Goal: Information Seeking & Learning: Learn about a topic

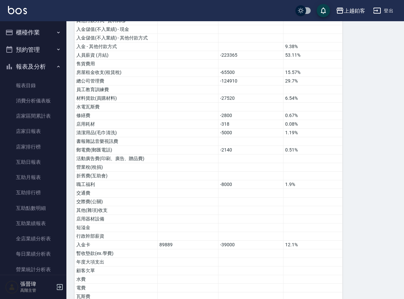
scroll to position [480, 0]
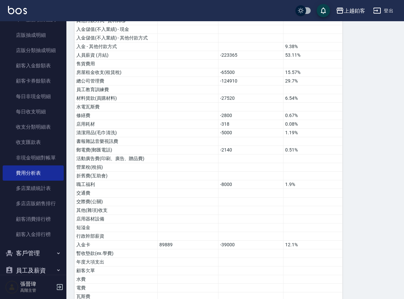
click at [22, 10] on img at bounding box center [17, 10] width 19 height 8
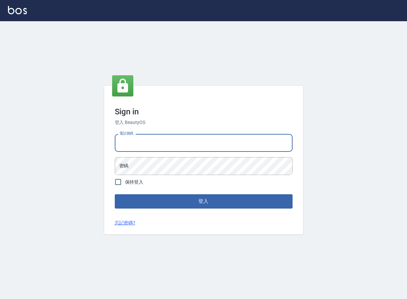
type input "0963199014"
click at [203, 201] on button "登入" at bounding box center [204, 202] width 178 height 14
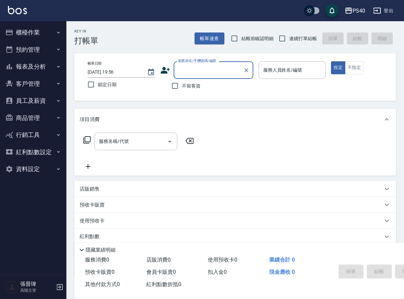
click at [29, 64] on button "報表及分析" at bounding box center [33, 66] width 61 height 17
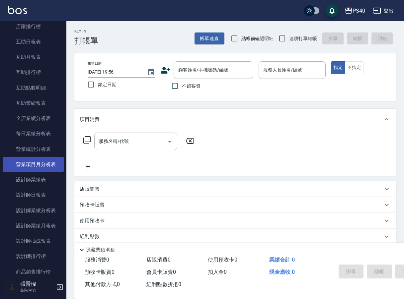
scroll to position [121, 0]
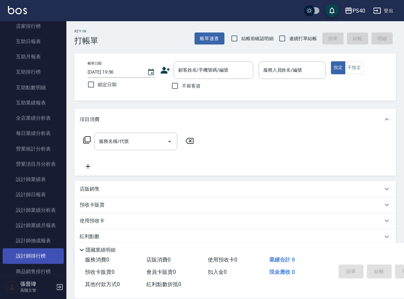
drag, startPoint x: 48, startPoint y: 254, endPoint x: 25, endPoint y: 253, distance: 22.9
click at [25, 254] on link "設計師排行榜" at bounding box center [33, 256] width 61 height 15
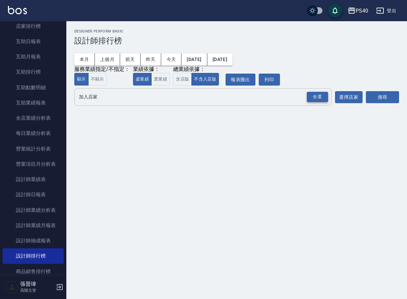
click at [318, 97] on div "全選" at bounding box center [317, 97] width 21 height 10
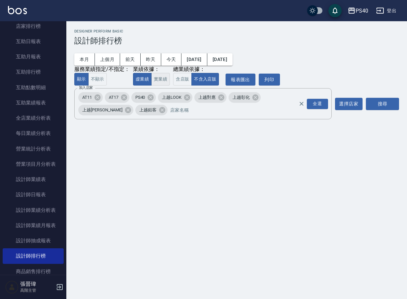
click at [160, 79] on button "實業績" at bounding box center [160, 79] width 19 height 13
click at [139, 80] on button "虛業績" at bounding box center [142, 79] width 19 height 13
click at [95, 97] on icon at bounding box center [97, 97] width 7 height 7
click at [198, 100] on icon at bounding box center [195, 98] width 6 height 6
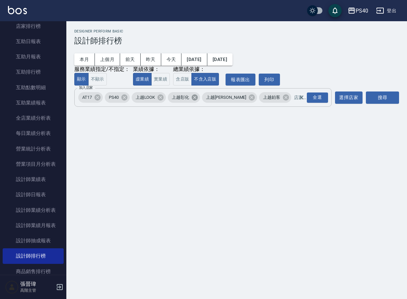
click at [199, 100] on icon at bounding box center [194, 97] width 7 height 7
click at [214, 100] on icon at bounding box center [217, 97] width 7 height 7
click at [388, 101] on button "搜尋" at bounding box center [382, 98] width 33 height 12
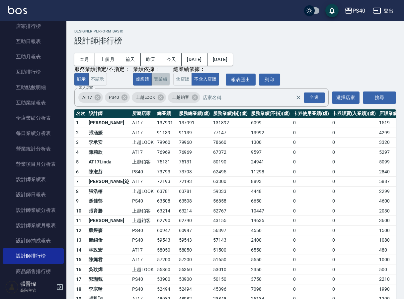
click at [153, 78] on button "實業績" at bounding box center [160, 79] width 19 height 13
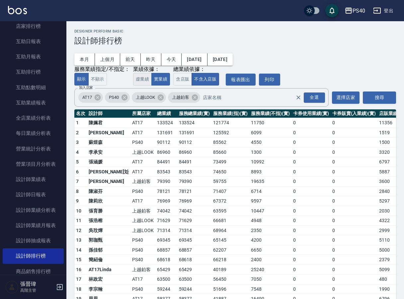
click at [139, 77] on button "虛業績" at bounding box center [142, 79] width 19 height 13
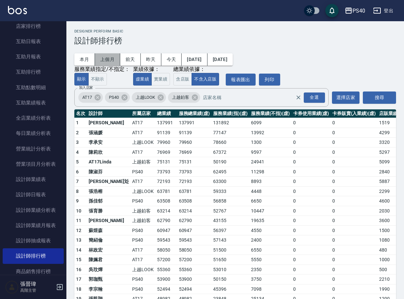
click at [111, 58] on button "上個月" at bounding box center [107, 59] width 25 height 12
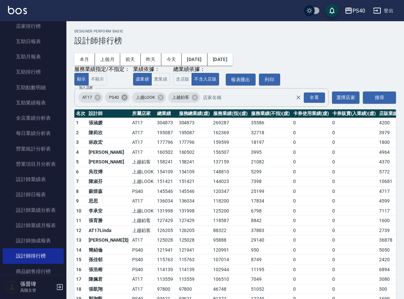
click at [124, 98] on icon at bounding box center [124, 98] width 6 height 6
click at [135, 99] on icon at bounding box center [134, 98] width 6 height 6
click at [133, 98] on icon at bounding box center [131, 97] width 7 height 7
click at [384, 97] on button "搜尋" at bounding box center [379, 98] width 33 height 12
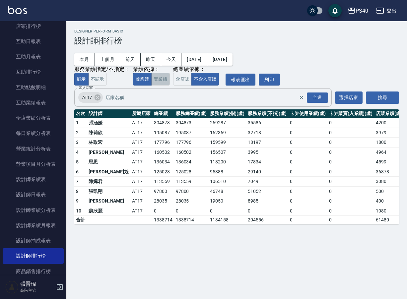
click at [166, 79] on button "實業績" at bounding box center [160, 79] width 19 height 13
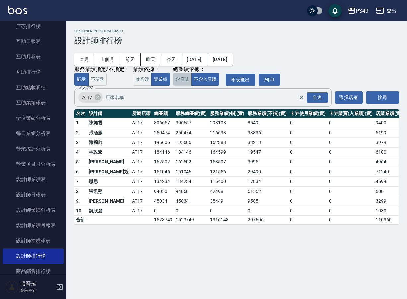
click at [187, 78] on button "含店販" at bounding box center [182, 79] width 19 height 13
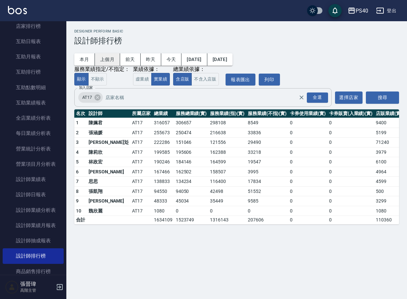
click at [110, 59] on button "上個月" at bounding box center [107, 59] width 25 height 12
click at [152, 143] on td "222286" at bounding box center [163, 143] width 22 height 10
click at [39, 195] on link "設計師日報表" at bounding box center [33, 194] width 61 height 15
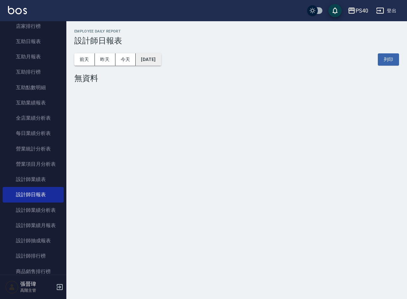
click at [160, 59] on button "[DATE]" at bounding box center [148, 59] width 25 height 12
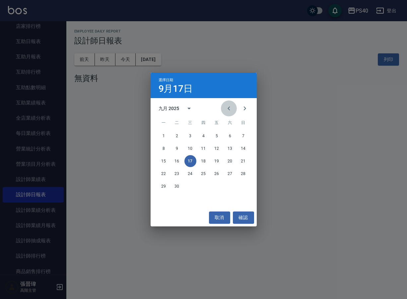
click at [231, 110] on icon "Previous month" at bounding box center [229, 109] width 8 height 8
click at [232, 188] on button "30" at bounding box center [230, 187] width 12 height 12
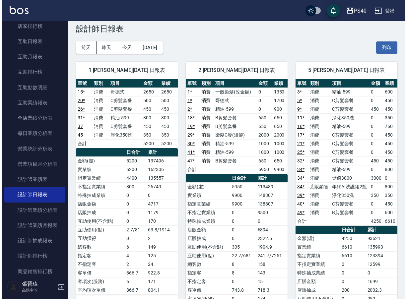
scroll to position [19, 0]
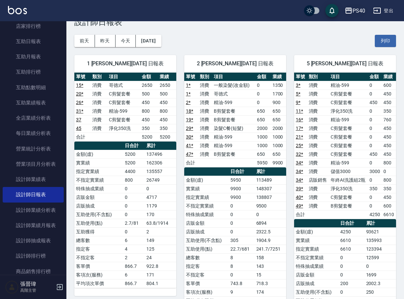
click at [349, 9] on icon "button" at bounding box center [348, 11] width 7 height 6
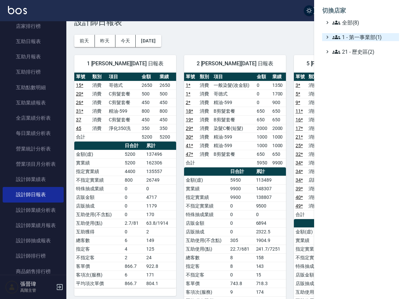
click at [369, 34] on span "1 - 第一事業部(1)" at bounding box center [365, 37] width 64 height 8
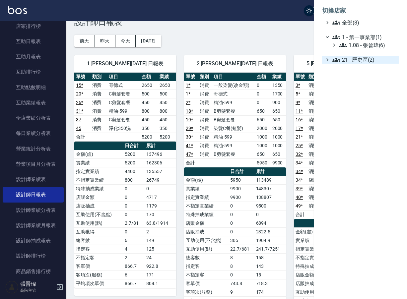
click at [366, 57] on span "21 - 歷史區(2)" at bounding box center [365, 60] width 64 height 8
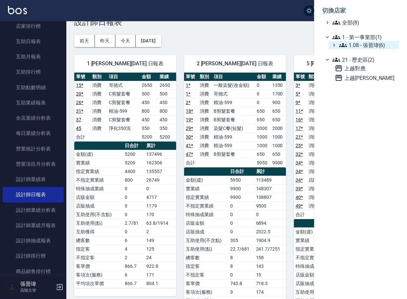
click at [368, 45] on span "1.08 - 張晉瑋(6)" at bounding box center [367, 45] width 57 height 8
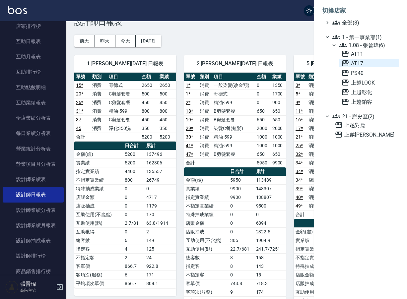
click at [364, 66] on span "AT17" at bounding box center [369, 63] width 55 height 8
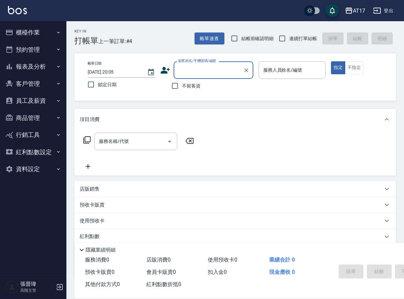
click at [36, 83] on button "客戶管理" at bounding box center [33, 83] width 61 height 17
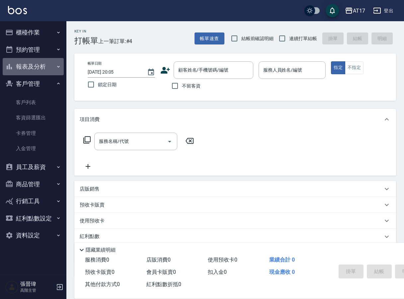
click at [41, 67] on button "報表及分析" at bounding box center [33, 66] width 61 height 17
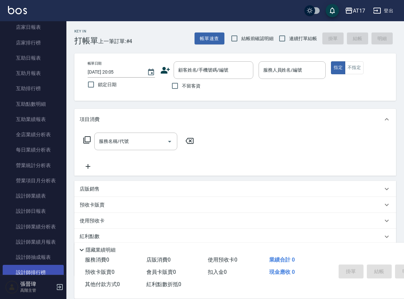
scroll to position [107, 0]
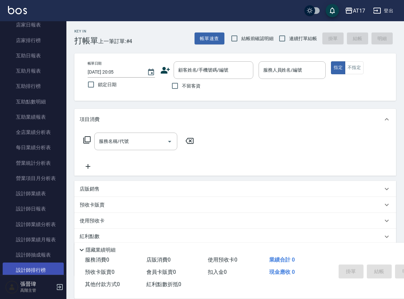
click at [39, 268] on link "設計師排行榜" at bounding box center [33, 270] width 61 height 15
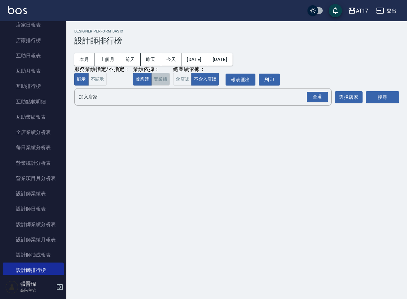
click at [166, 85] on button "實業績" at bounding box center [160, 79] width 19 height 13
drag, startPoint x: 318, startPoint y: 99, endPoint x: 388, endPoint y: 92, distance: 71.0
click at [318, 99] on div "全選" at bounding box center [317, 97] width 21 height 10
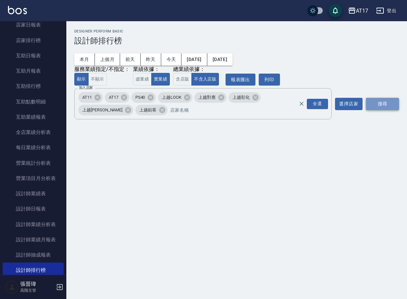
click at [390, 103] on button "搜尋" at bounding box center [382, 104] width 33 height 12
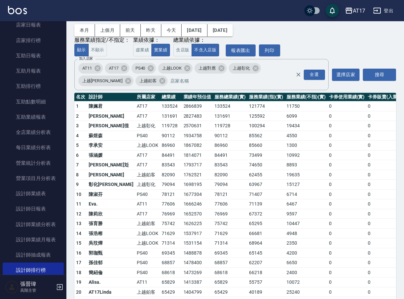
scroll to position [30, 0]
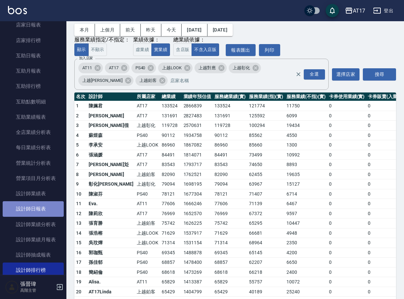
click at [44, 202] on link "設計師日報表" at bounding box center [33, 208] width 61 height 15
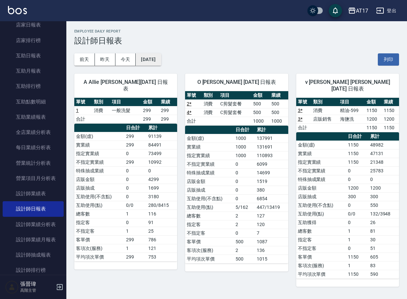
click at [161, 61] on button "[DATE]" at bounding box center [148, 59] width 25 height 12
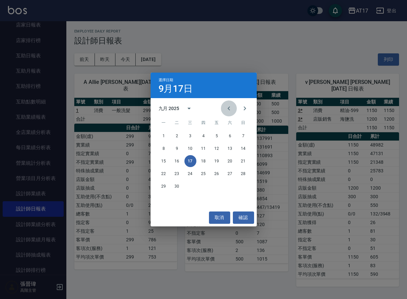
click at [231, 107] on icon "Previous month" at bounding box center [229, 109] width 8 height 8
click at [229, 186] on button "30" at bounding box center [230, 187] width 12 height 12
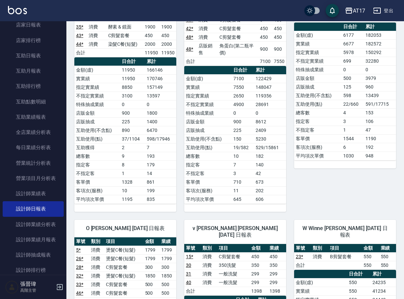
scroll to position [470, 0]
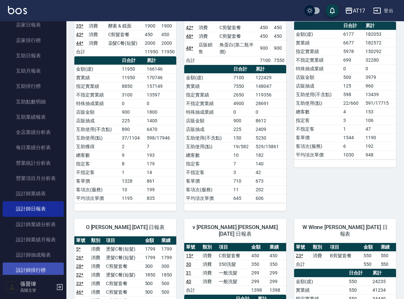
click at [44, 270] on link "設計師排行榜" at bounding box center [33, 270] width 61 height 15
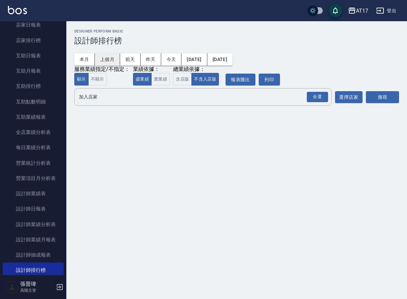
click at [111, 56] on button "上個月" at bounding box center [107, 59] width 25 height 12
click at [160, 81] on button "實業績" at bounding box center [160, 79] width 19 height 13
click at [277, 77] on button "列印" at bounding box center [269, 80] width 21 height 12
click at [381, 98] on button "搜尋" at bounding box center [382, 97] width 33 height 12
drag, startPoint x: 312, startPoint y: 96, endPoint x: 354, endPoint y: 99, distance: 42.0
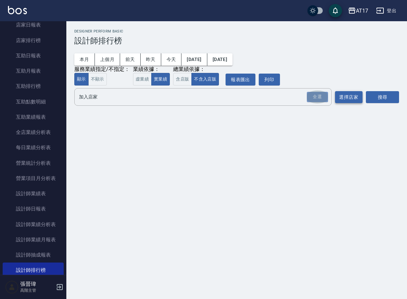
click at [312, 96] on div "全選" at bounding box center [317, 97] width 21 height 10
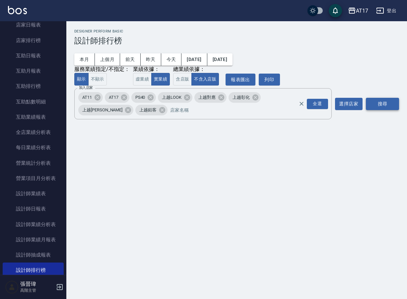
click at [381, 104] on button "搜尋" at bounding box center [382, 104] width 33 height 12
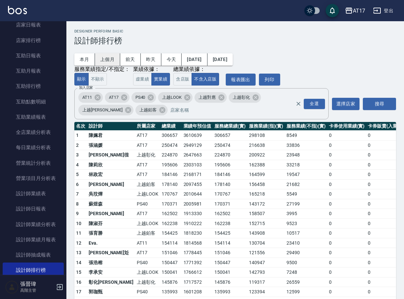
click at [105, 60] on button "上個月" at bounding box center [107, 59] width 25 height 12
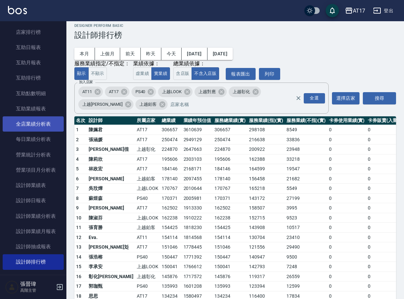
scroll to position [115, 0]
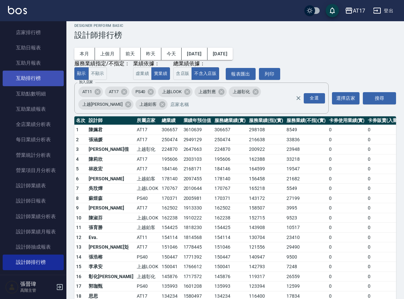
click at [36, 79] on link "互助排行榜" at bounding box center [33, 78] width 61 height 15
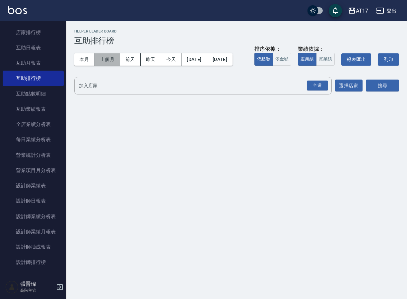
click at [114, 59] on button "上個月" at bounding box center [107, 59] width 25 height 12
click at [325, 91] on div "全選" at bounding box center [317, 86] width 21 height 10
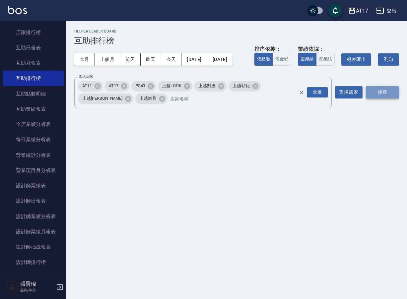
click at [389, 99] on button "搜尋" at bounding box center [382, 92] width 33 height 12
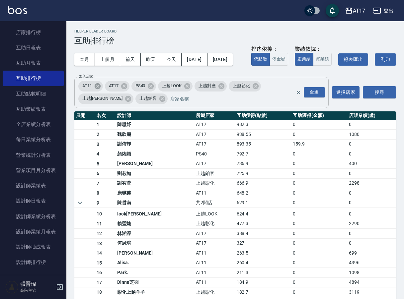
click at [100, 89] on icon at bounding box center [98, 86] width 6 height 6
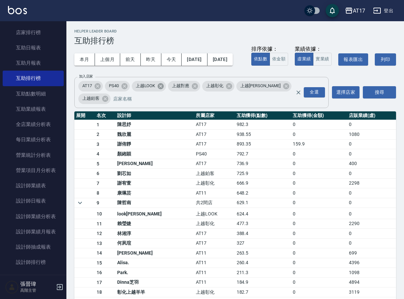
click at [159, 90] on icon at bounding box center [160, 86] width 7 height 7
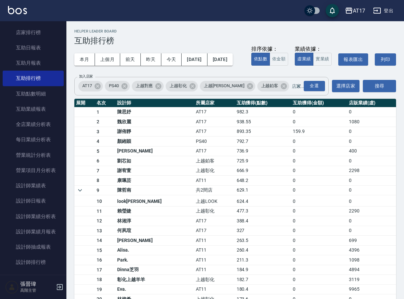
click at [121, 89] on span "PS40" at bounding box center [114, 86] width 18 height 7
click at [123, 89] on icon at bounding box center [124, 86] width 6 height 6
click at [132, 90] on icon at bounding box center [131, 86] width 7 height 7
click at [151, 90] on icon at bounding box center [154, 86] width 7 height 7
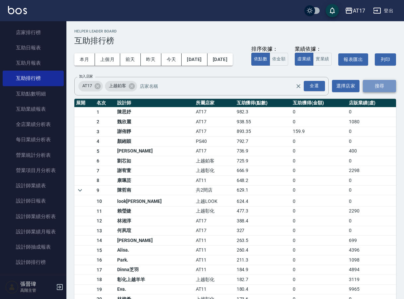
click at [383, 92] on button "搜尋" at bounding box center [379, 86] width 33 height 12
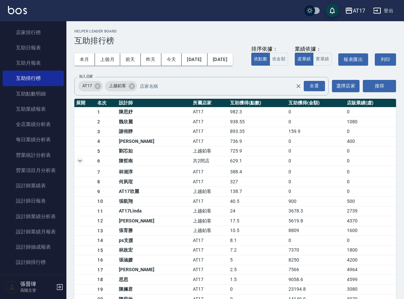
click at [80, 165] on icon "a dense table" at bounding box center [80, 161] width 8 height 8
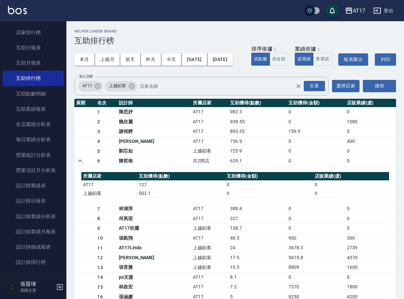
click at [81, 165] on icon "a dense table" at bounding box center [80, 161] width 8 height 8
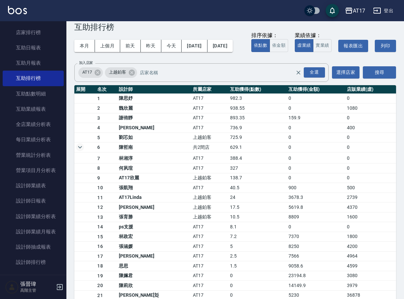
scroll to position [13, 0]
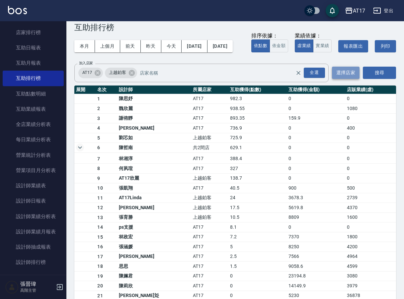
click at [353, 79] on button "選擇店家" at bounding box center [346, 73] width 28 height 12
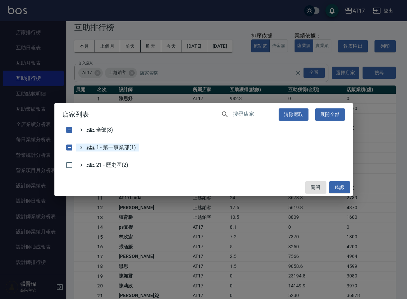
click at [110, 148] on 第一事業部\(1\) "1 - 第一事業部(1)" at bounding box center [111, 148] width 49 height 8
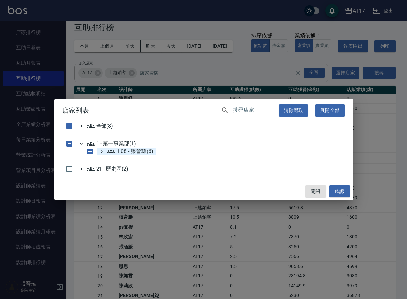
click at [135, 150] on 張晉瑋\(6\) "1.08 - 張晉瑋(6)" at bounding box center [130, 152] width 46 height 8
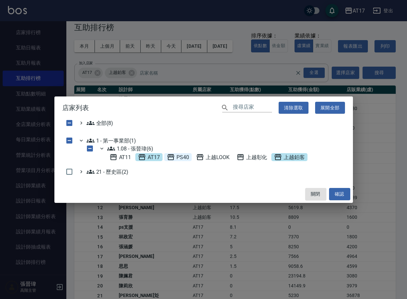
click at [179, 156] on span "PS40" at bounding box center [178, 157] width 22 height 8
click at [346, 197] on button "確認" at bounding box center [339, 194] width 21 height 12
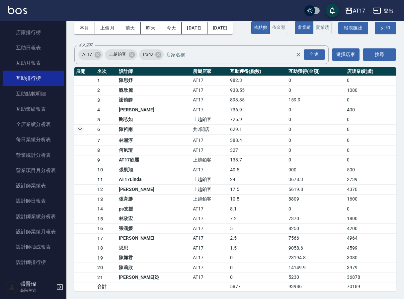
scroll to position [41, 0]
click at [375, 59] on button "搜尋" at bounding box center [379, 54] width 33 height 12
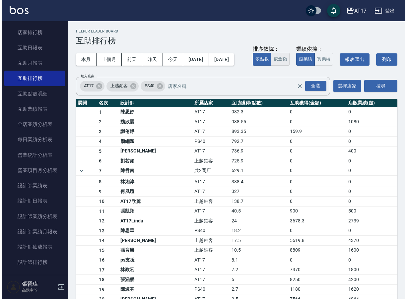
scroll to position [0, 0]
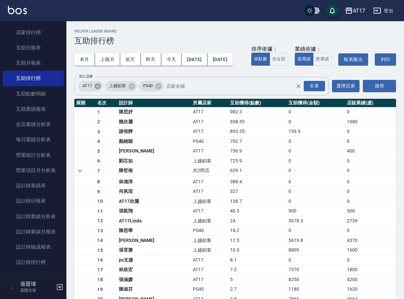
click at [99, 90] on icon at bounding box center [97, 86] width 7 height 7
click at [107, 90] on icon at bounding box center [105, 86] width 7 height 7
click at [373, 92] on button "搜尋" at bounding box center [379, 86] width 33 height 12
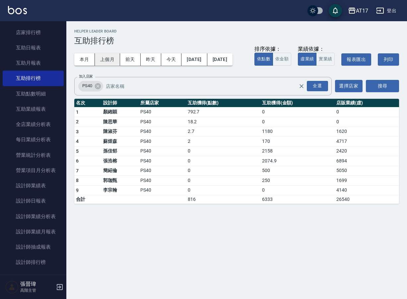
click at [104, 57] on button "上個月" at bounding box center [107, 59] width 25 height 12
click at [107, 61] on button "上個月" at bounding box center [107, 59] width 25 height 12
click at [316, 66] on button "實業績" at bounding box center [325, 59] width 19 height 13
click at [12, 14] on img at bounding box center [17, 10] width 19 height 8
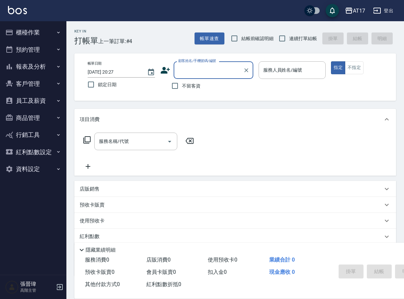
click at [18, 10] on img at bounding box center [17, 10] width 19 height 8
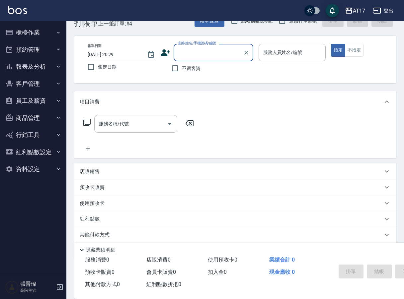
scroll to position [33, 0]
